Goal: Information Seeking & Learning: Learn about a topic

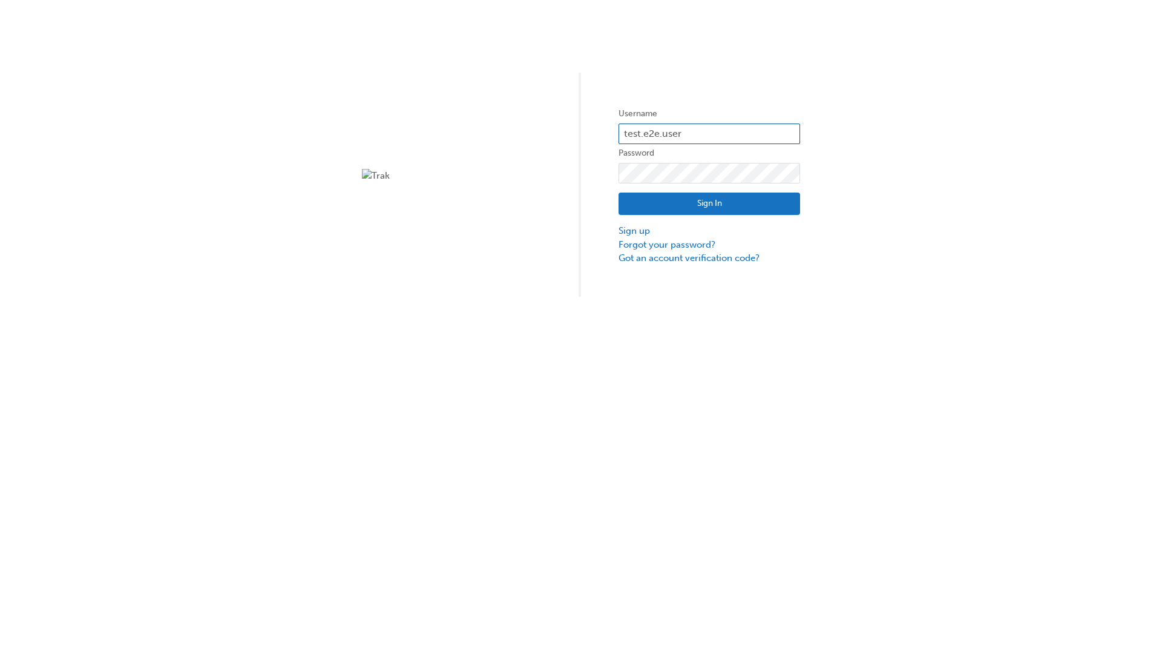
type input "test.e2e.user14"
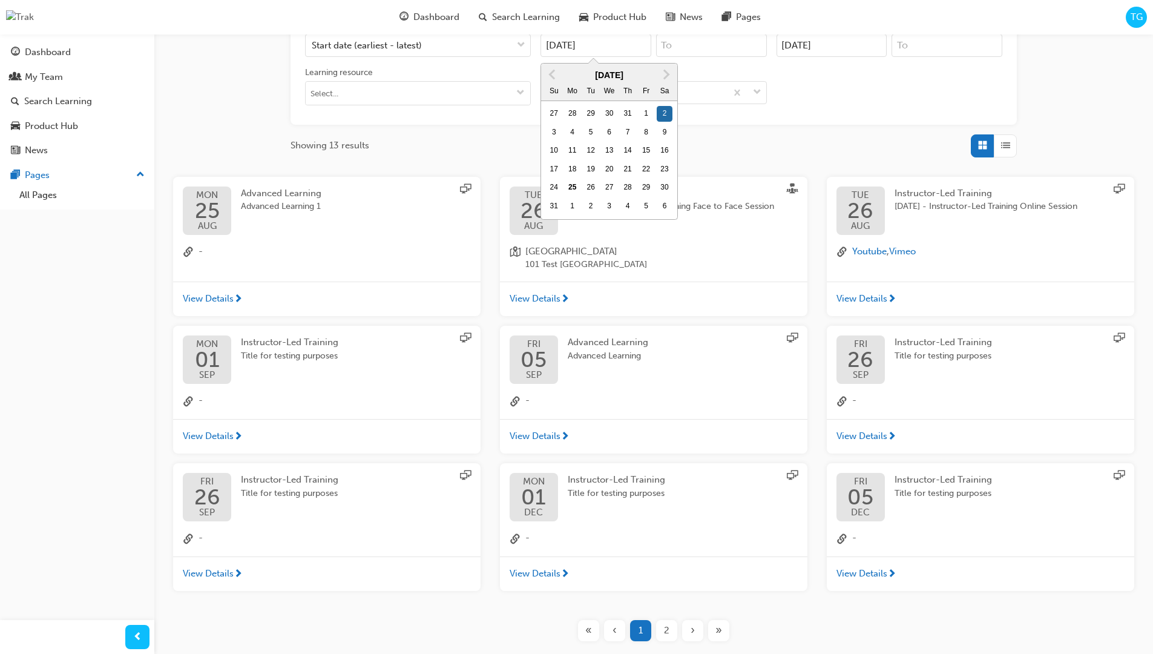
type input "[DATE]"
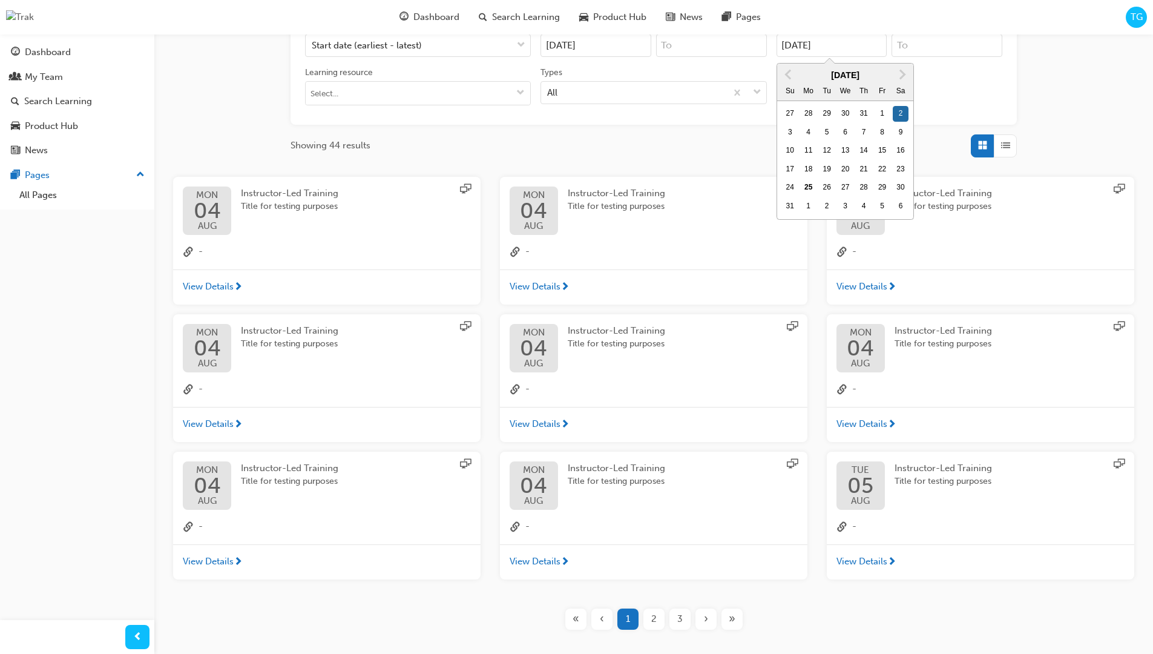
type input "[DATE]"
click at [548, 87] on input "Types All" at bounding box center [547, 92] width 1 height 10
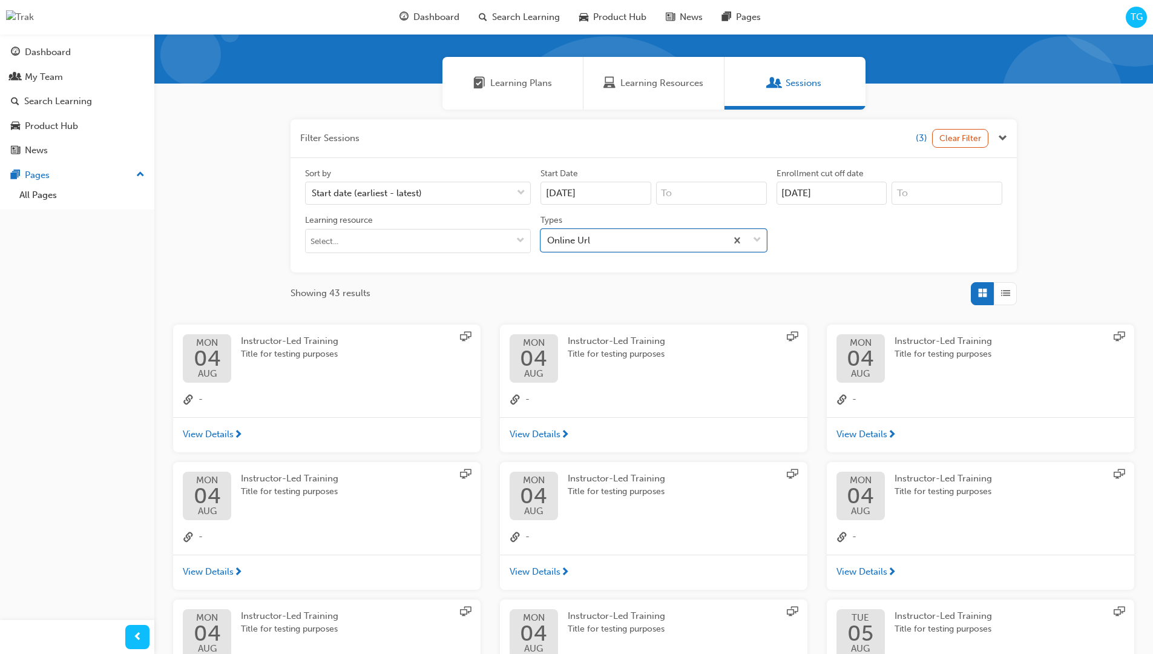
scroll to position [272, 0]
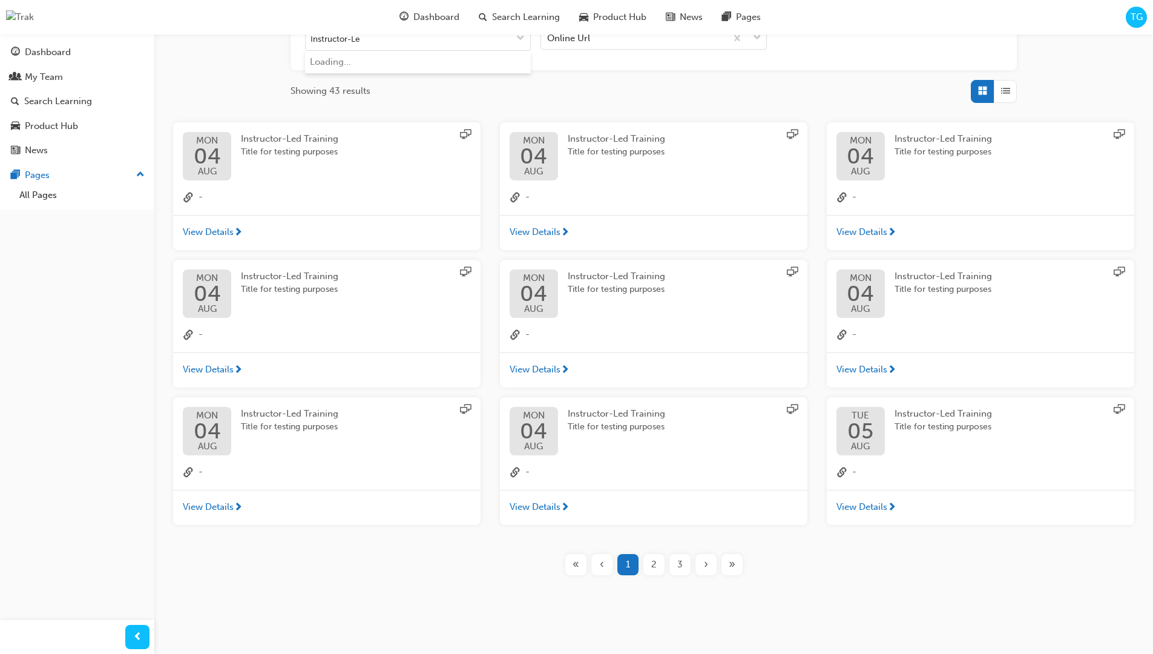
type input "Instructor-Led"
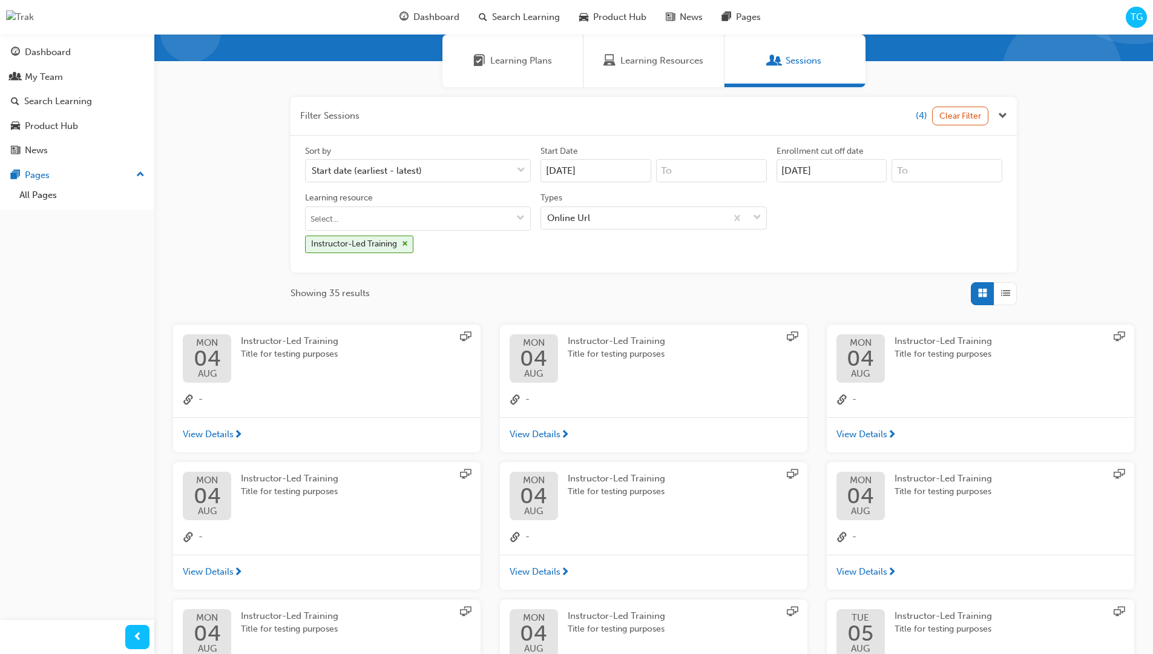
scroll to position [272, 0]
